Goal: Task Accomplishment & Management: Manage account settings

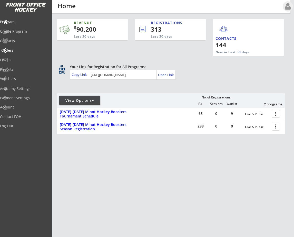
click at [18, 49] on div "Orders" at bounding box center [24, 51] width 46 height 4
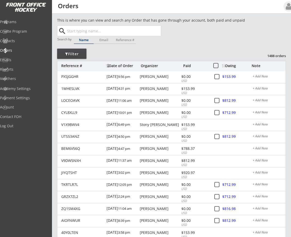
click at [95, 32] on input "text" at bounding box center [113, 31] width 95 height 10
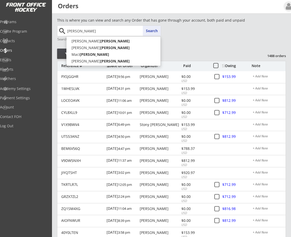
type input "[PERSON_NAME]"
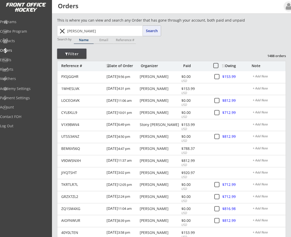
click at [149, 30] on button "Search" at bounding box center [152, 31] width 18 height 10
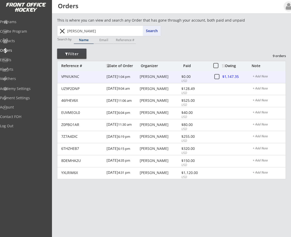
click at [153, 76] on div "[PERSON_NAME]" at bounding box center [159, 77] width 40 height 4
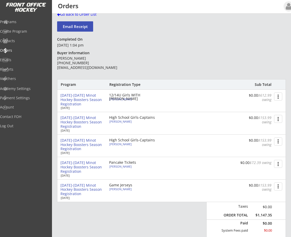
scroll to position [6, 0]
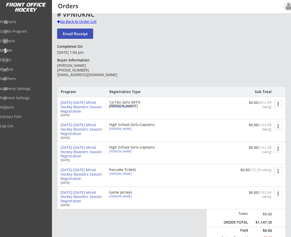
click at [61, 20] on div "Go Back to Order List" at bounding box center [83, 21] width 53 height 5
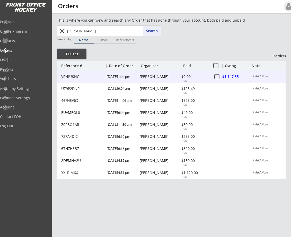
click at [230, 77] on div at bounding box center [233, 77] width 23 height 6
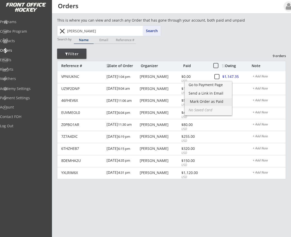
click at [209, 101] on div "Mark Order as Paid" at bounding box center [208, 102] width 37 height 4
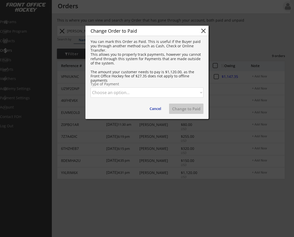
click at [116, 93] on select "Choose an option... Cash Check Credit Card Online Transfer Paypal Venmo Other" at bounding box center [147, 92] width 113 height 10
click at [91, 87] on select "Choose an option... Cash Check Credit Card Online Transfer Paypal Venmo Other" at bounding box center [147, 92] width 113 height 10
click at [192, 107] on button "Change to Paid" at bounding box center [186, 109] width 34 height 10
select select ""PLACEHOLDER_1427118222253""
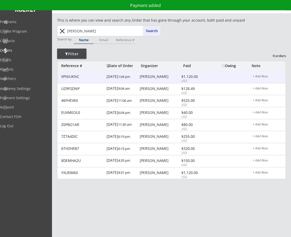
click at [152, 76] on div "[PERSON_NAME]" at bounding box center [159, 77] width 40 height 4
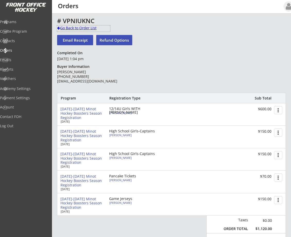
click at [58, 27] on div at bounding box center [58, 28] width 3 height 4
